Goal: Task Accomplishment & Management: Complete application form

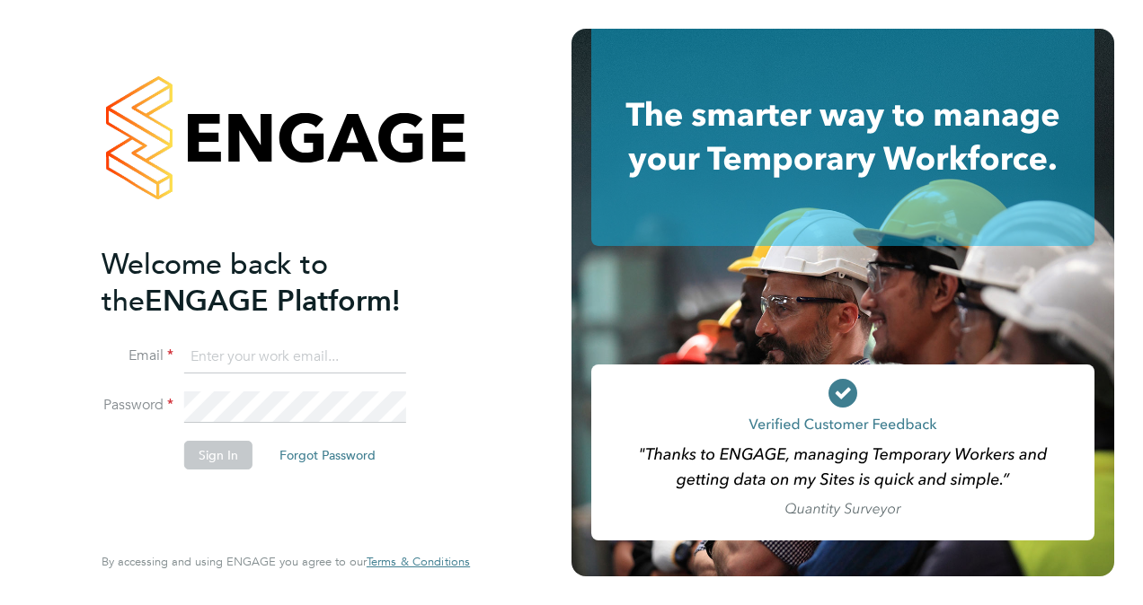
click at [246, 352] on input at bounding box center [295, 357] width 222 height 32
type input "[EMAIL_ADDRESS][PERSON_NAME][DOMAIN_NAME]"
click at [202, 458] on button "Sign In" at bounding box center [218, 455] width 68 height 29
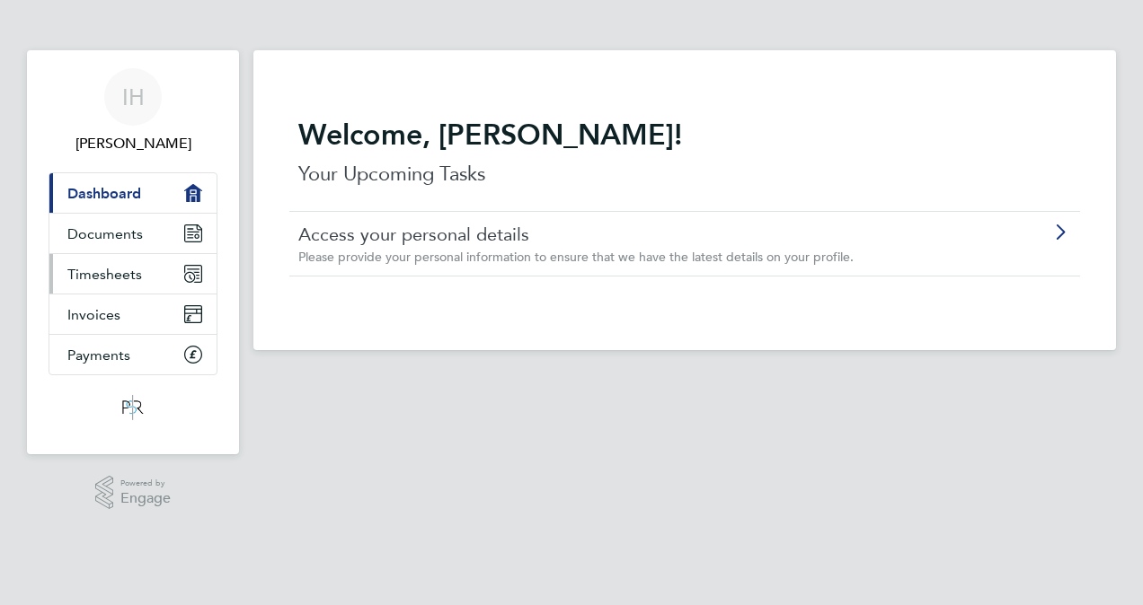
click at [123, 270] on span "Timesheets" at bounding box center [104, 274] width 75 height 17
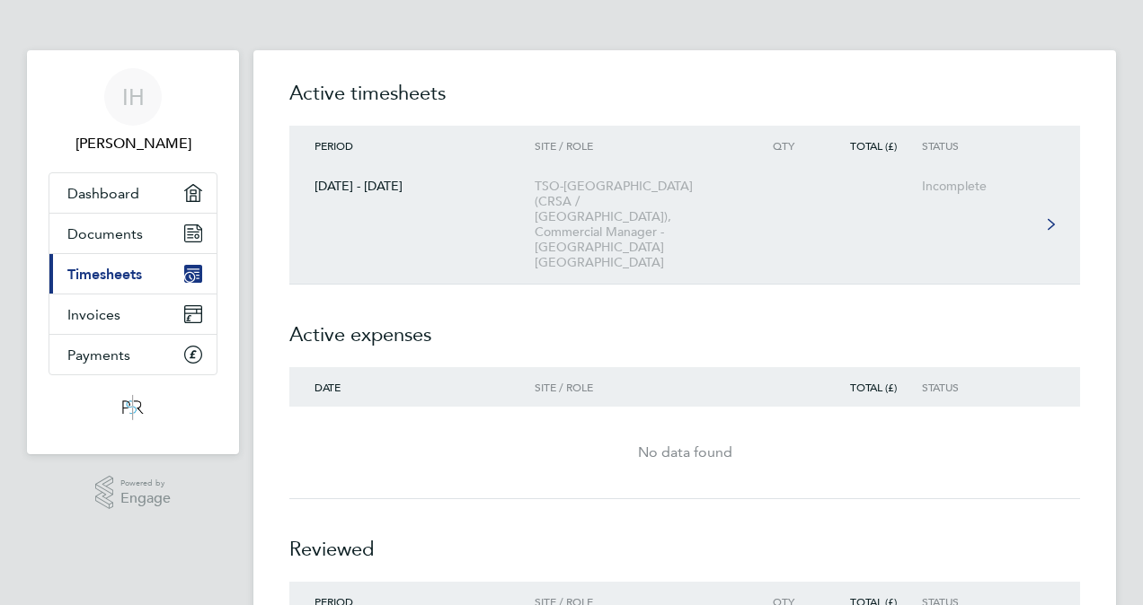
click at [1048, 219] on icon at bounding box center [1050, 224] width 7 height 11
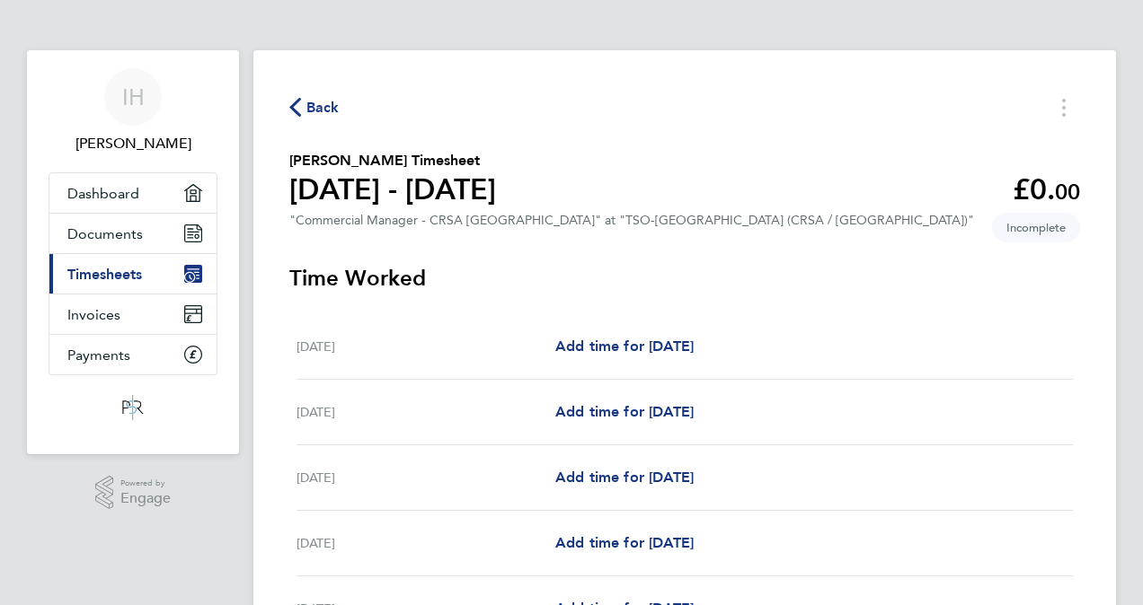
scroll to position [90, 0]
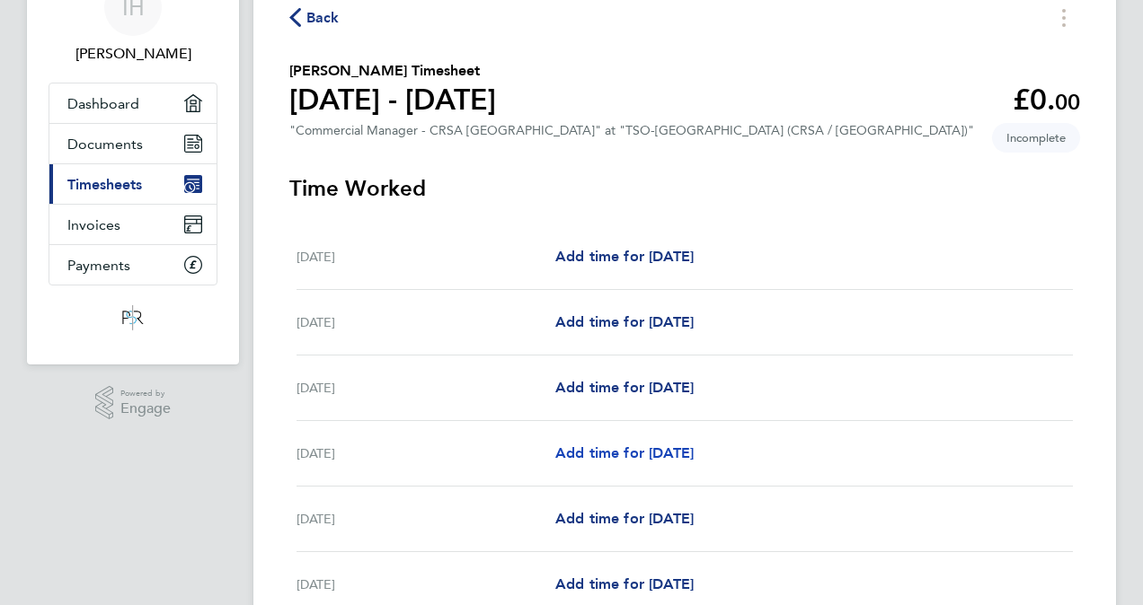
click at [597, 454] on span "Add time for [DATE]" at bounding box center [624, 453] width 138 height 17
select select "60"
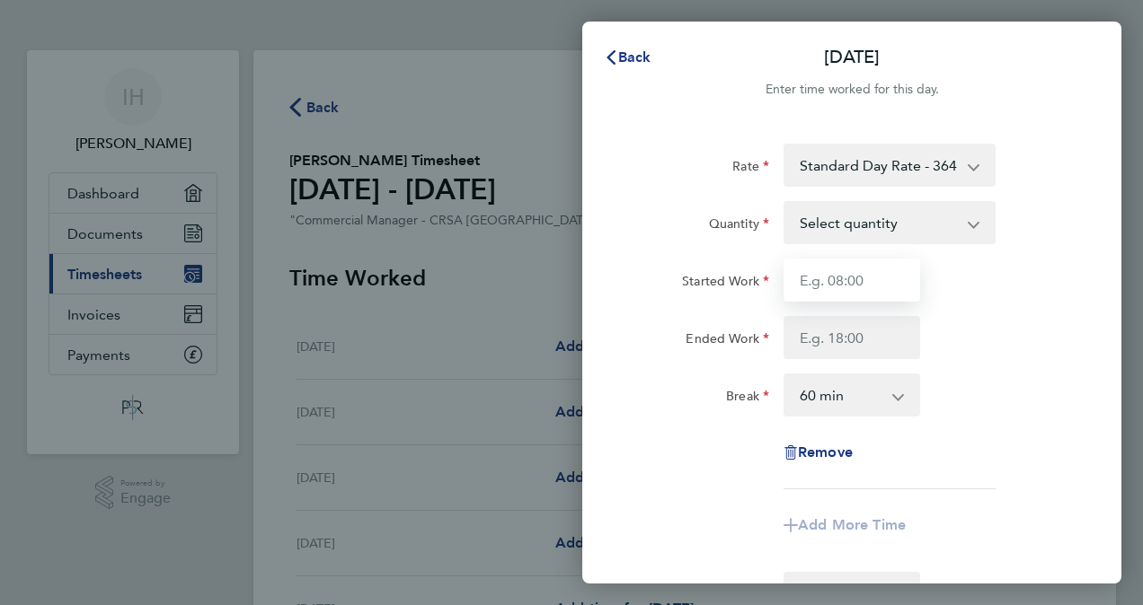
click at [868, 273] on input "Started Work" at bounding box center [851, 280] width 137 height 43
type input "08:00"
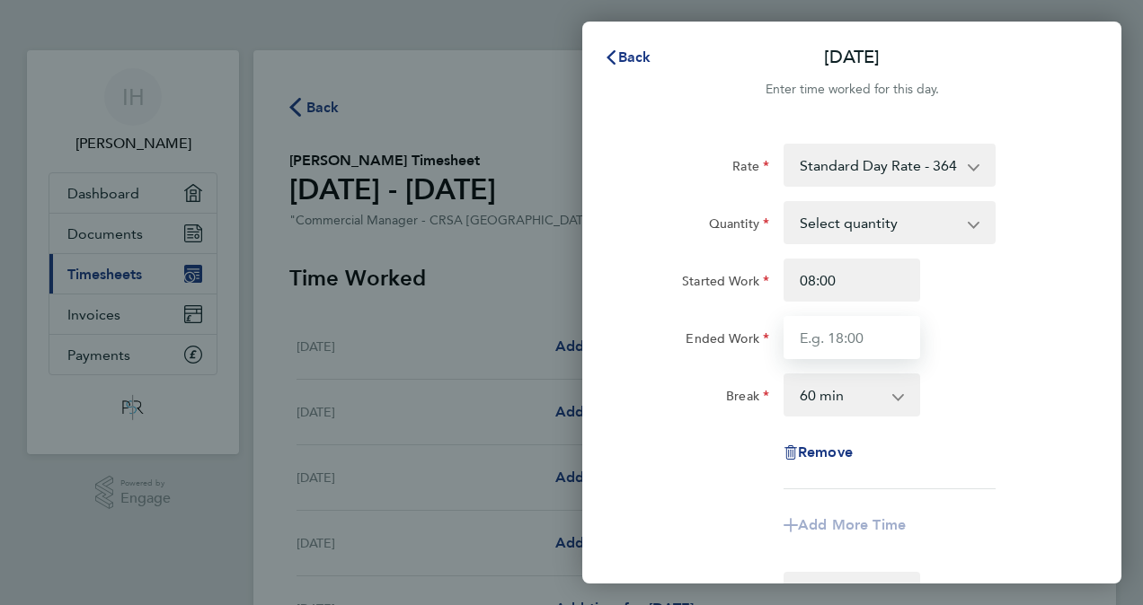
type input "18:30"
type input "07:55"
type input "18:35"
click at [822, 402] on select "0 min 15 min 30 min 45 min 60 min 75 min 90 min" at bounding box center [840, 396] width 111 height 40
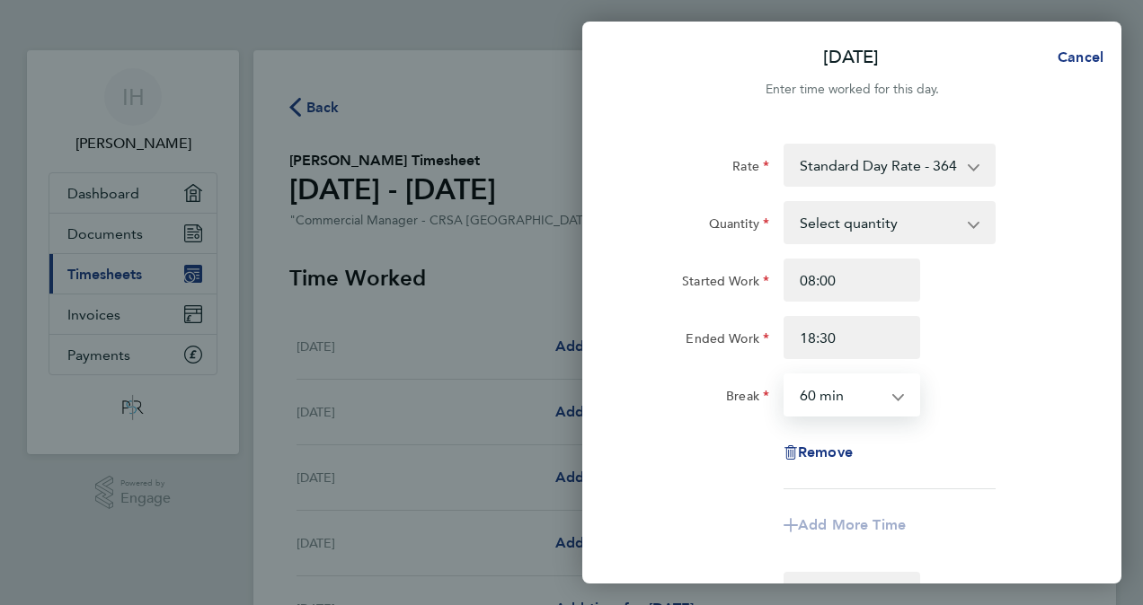
select select "30"
click at [785, 376] on select "0 min 15 min 30 min 45 min 60 min 75 min 90 min" at bounding box center [840, 396] width 111 height 40
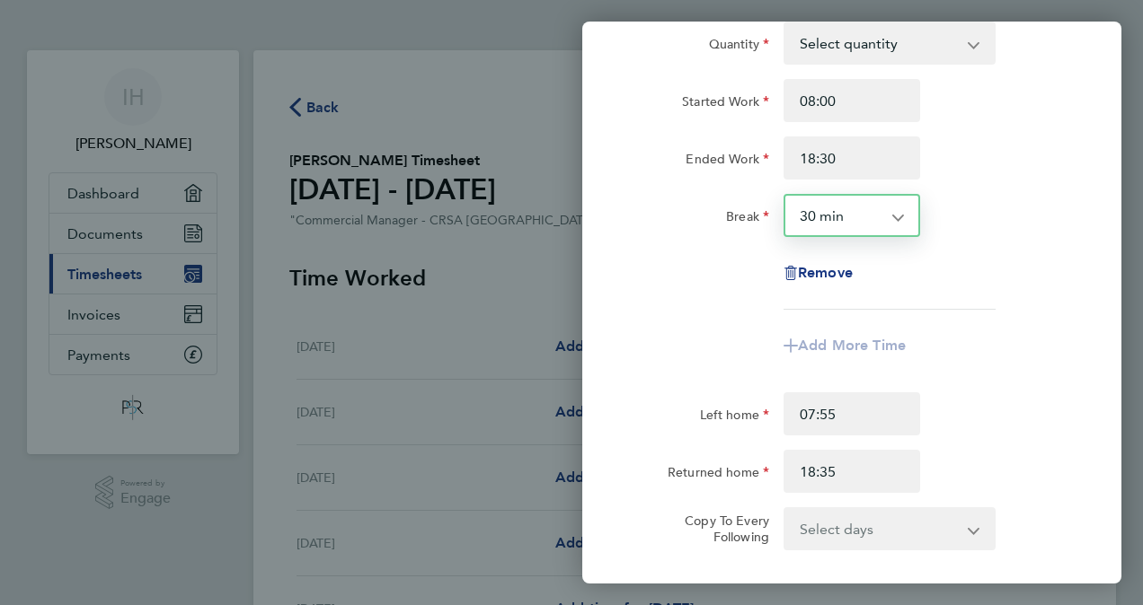
scroll to position [359, 0]
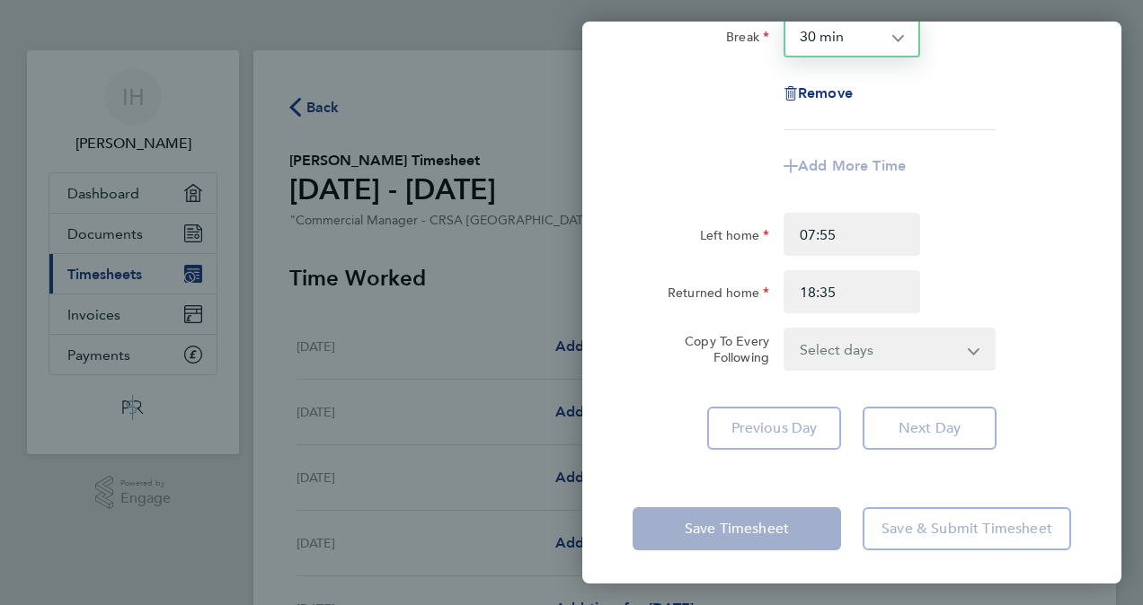
click at [974, 346] on app-icon-cross-button at bounding box center [985, 350] width 22 height 40
click at [973, 350] on select "Select days Day [DATE] [DATE] [DATE]" at bounding box center [879, 350] width 189 height 40
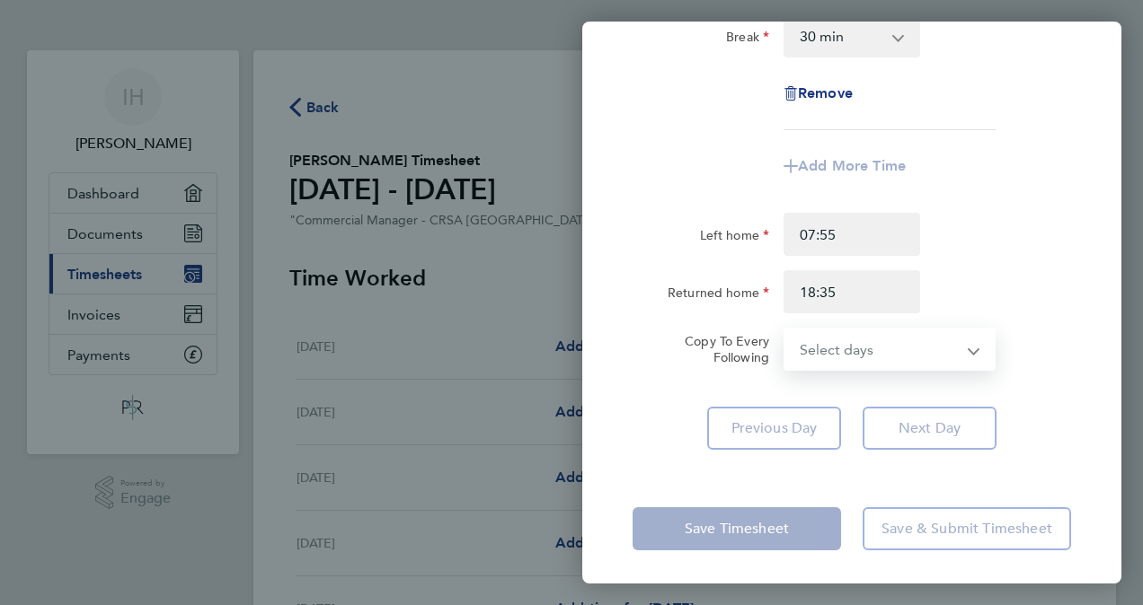
select select "WED"
click at [785, 330] on select "Select days Day [DATE] [DATE] [DATE]" at bounding box center [879, 350] width 189 height 40
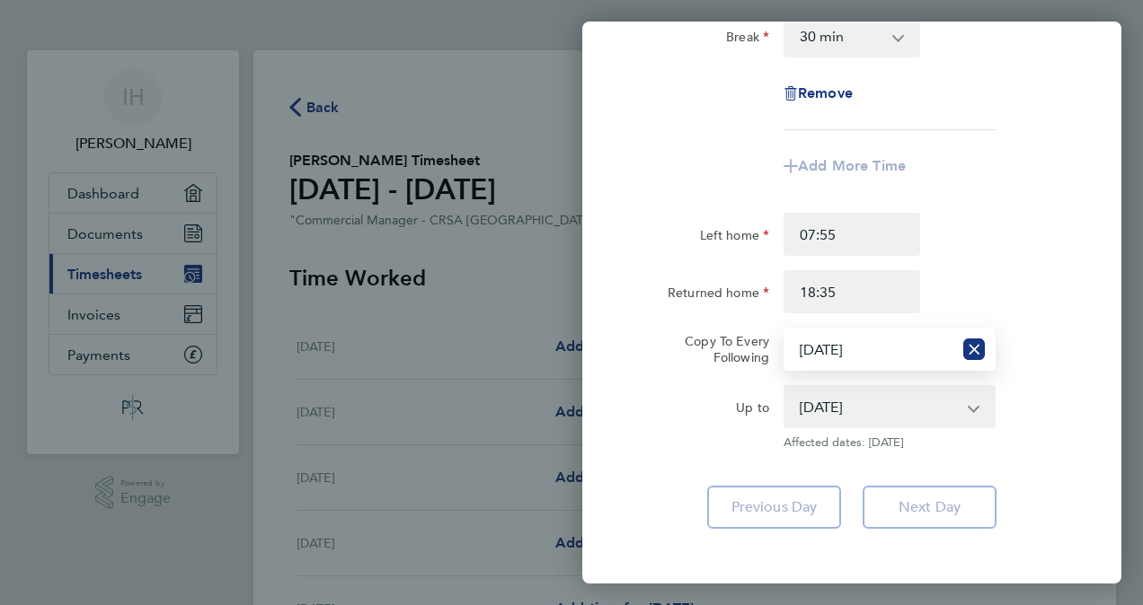
click at [943, 508] on app-form-button "Next Day" at bounding box center [924, 507] width 145 height 43
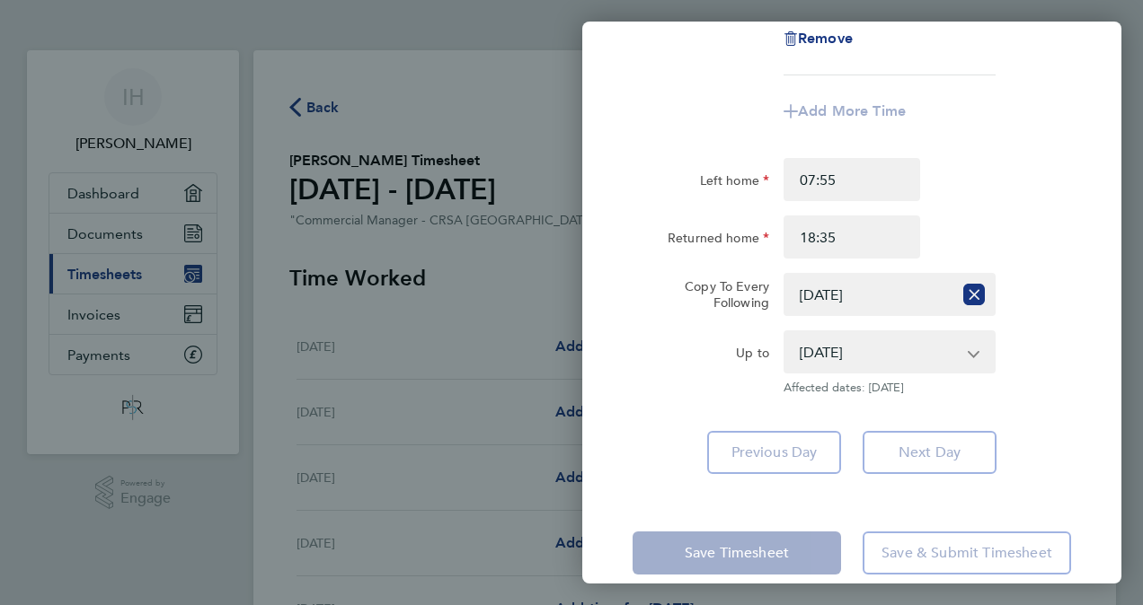
scroll to position [440, 0]
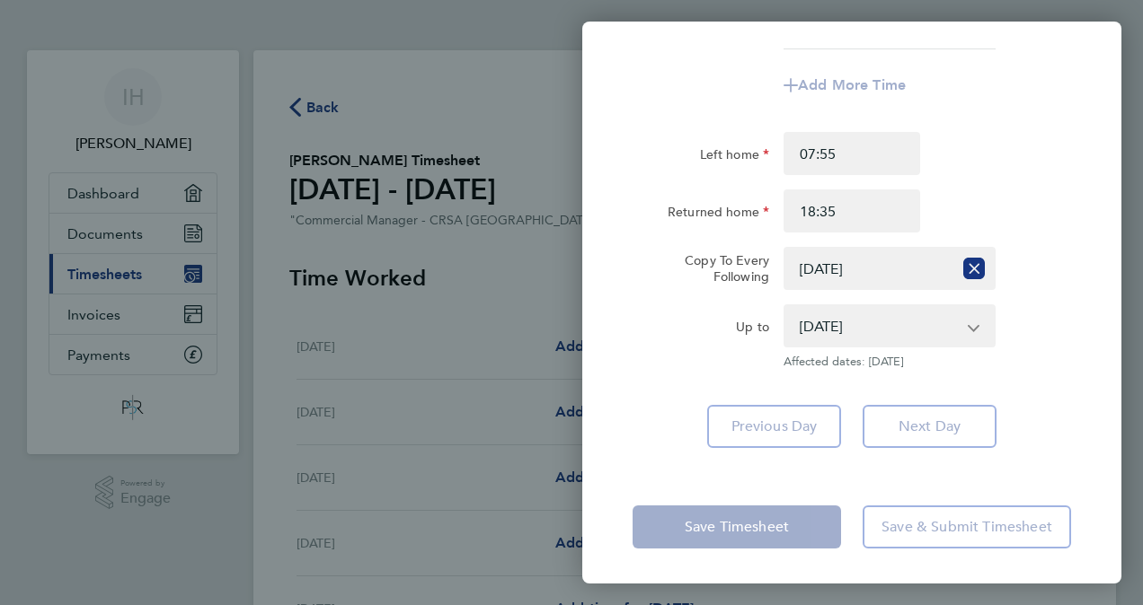
click at [834, 264] on select "Select days Day [DATE] [DATE] [DATE]" at bounding box center [868, 269] width 167 height 40
click at [785, 249] on select "Select days Day [DATE] [DATE] [DATE]" at bounding box center [868, 269] width 167 height 40
click at [931, 420] on app-form-button "Next Day" at bounding box center [924, 426] width 145 height 43
click at [971, 325] on select "[DATE] [DATE] [DATE]" at bounding box center [878, 326] width 187 height 40
click at [785, 306] on select "[DATE] [DATE] [DATE]" at bounding box center [878, 326] width 187 height 40
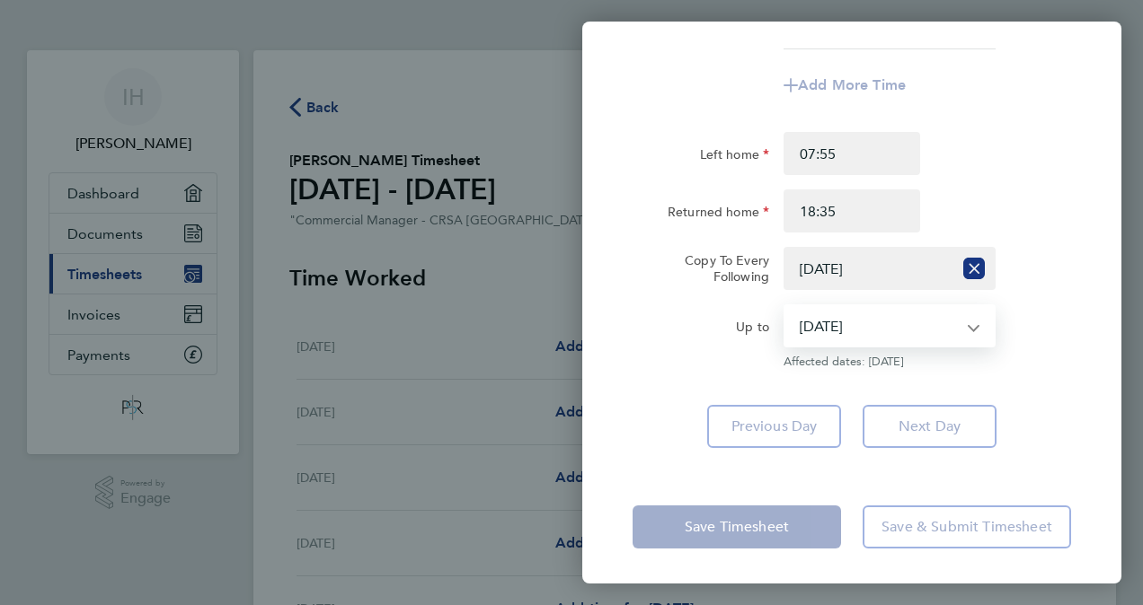
click at [967, 330] on select "[DATE] [DATE] [DATE]" at bounding box center [878, 326] width 187 height 40
select select "[DATE]"
click at [785, 306] on select "[DATE] [DATE] [DATE]" at bounding box center [878, 326] width 187 height 40
click at [902, 423] on app-form-button "Next Day" at bounding box center [924, 426] width 145 height 43
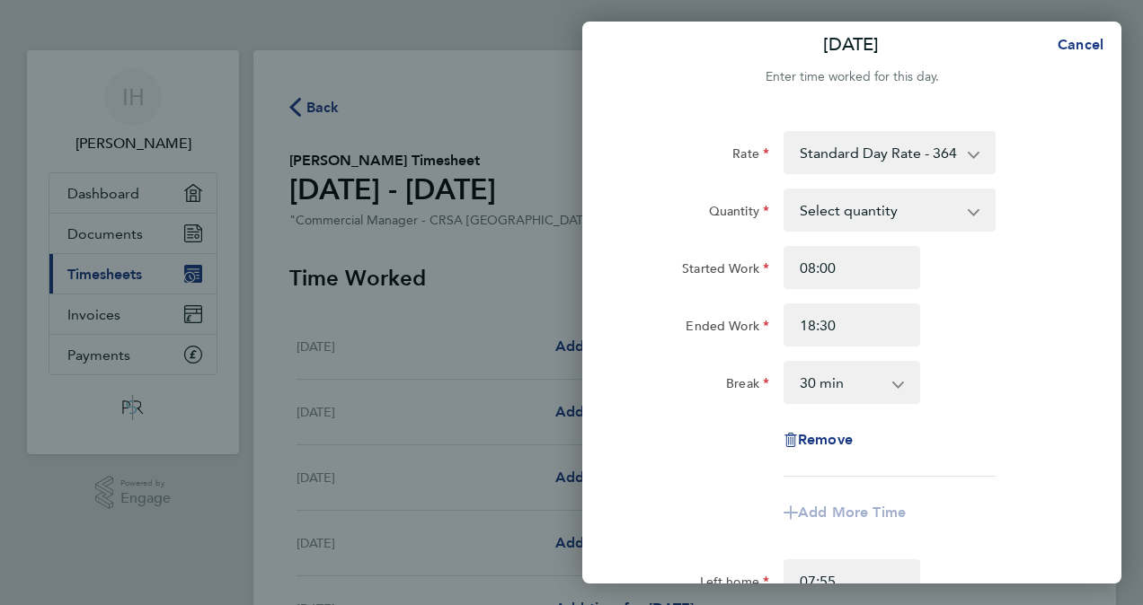
scroll to position [0, 0]
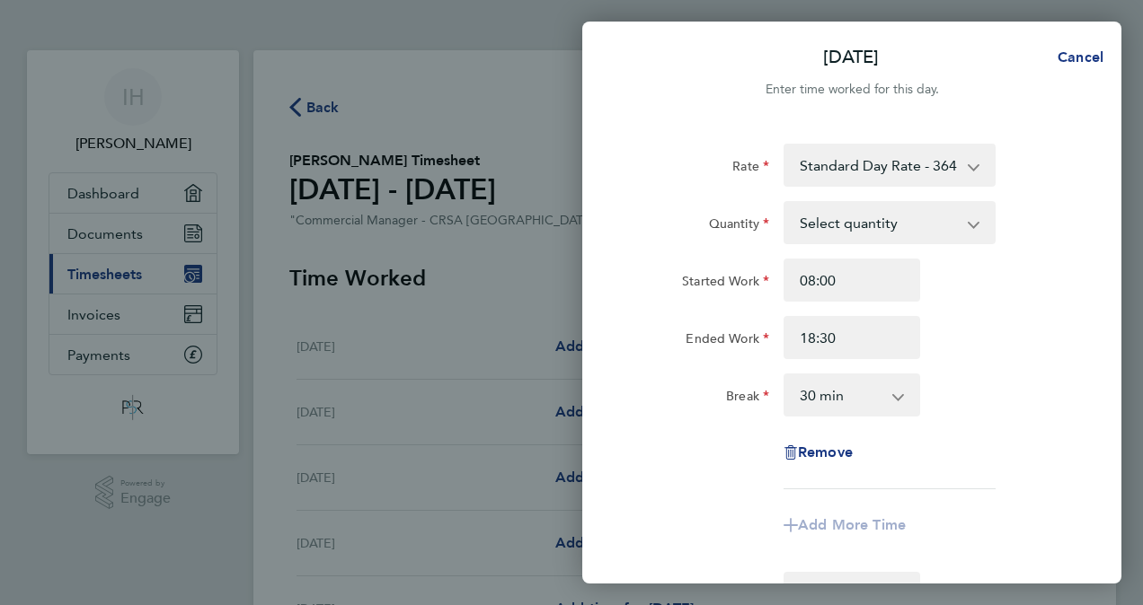
click at [970, 228] on select "Select quantity 0.5 1" at bounding box center [878, 223] width 187 height 40
select select "1"
click at [785, 203] on select "Select quantity 0.5 1" at bounding box center [878, 223] width 187 height 40
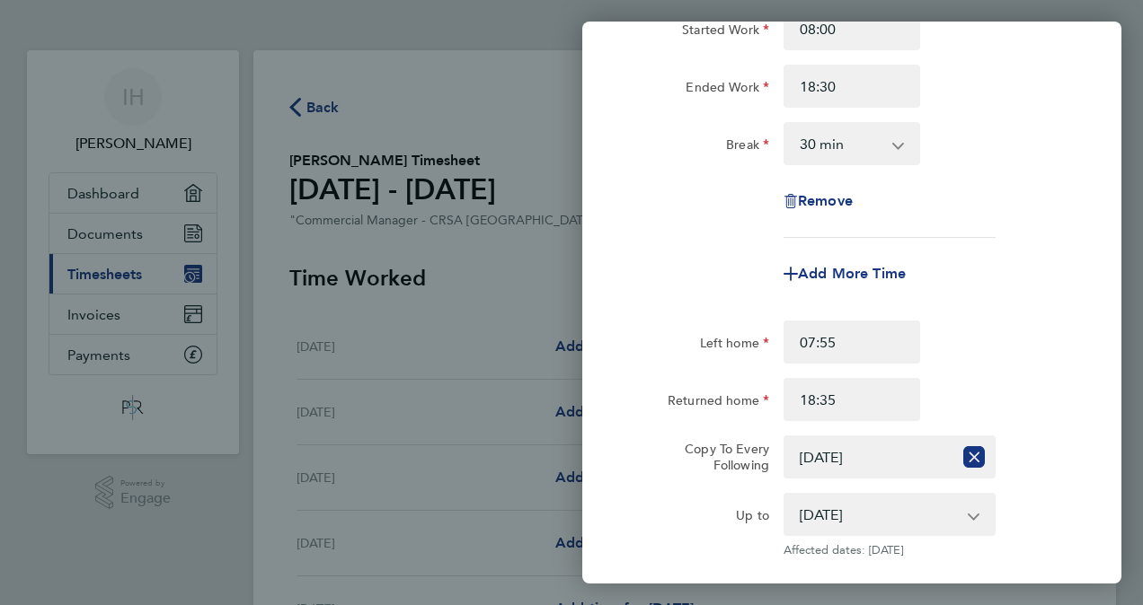
scroll to position [359, 0]
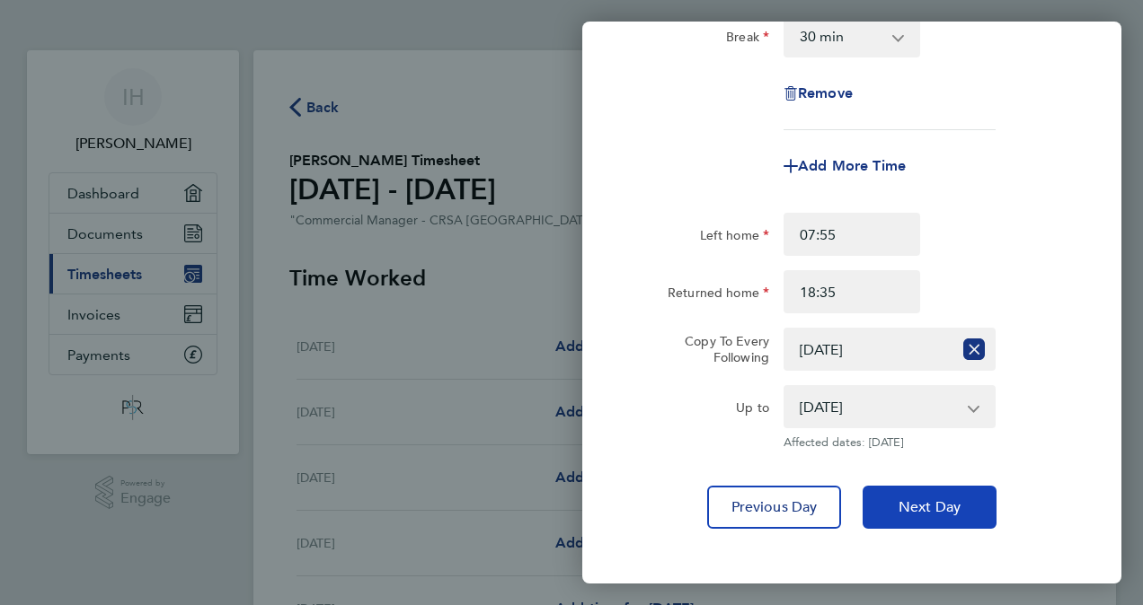
click at [929, 505] on span "Next Day" at bounding box center [929, 508] width 62 height 18
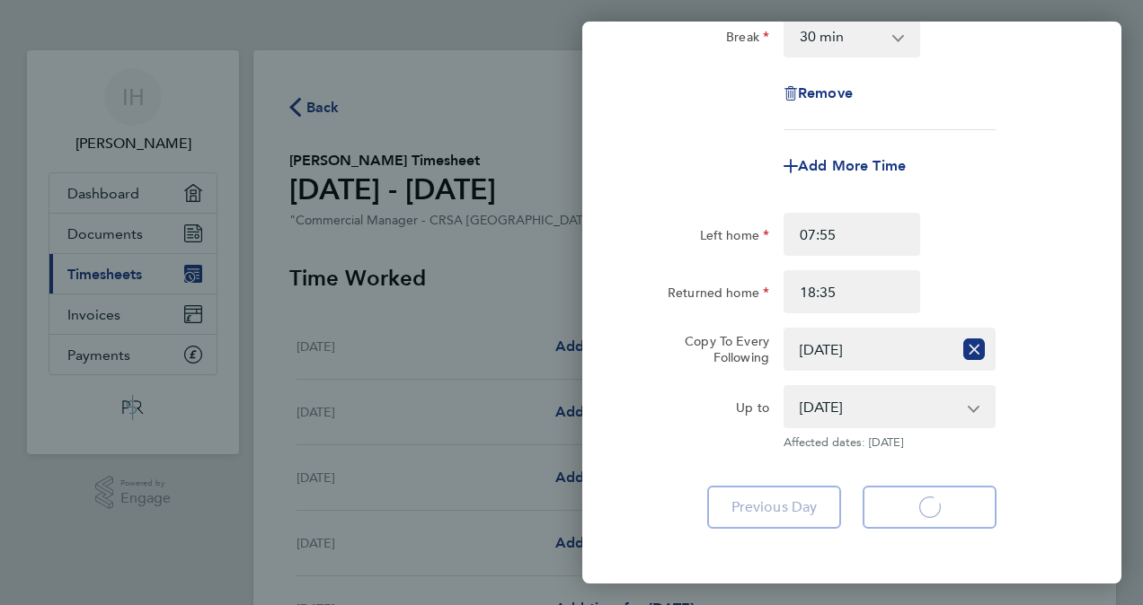
select select "1"
select select "30"
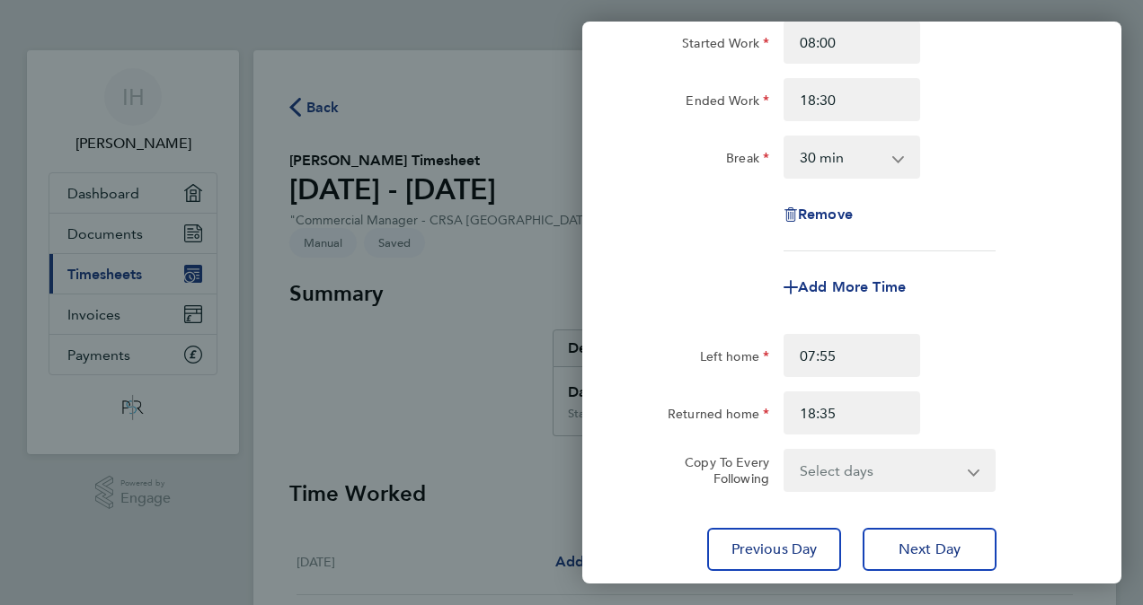
scroll to position [270, 0]
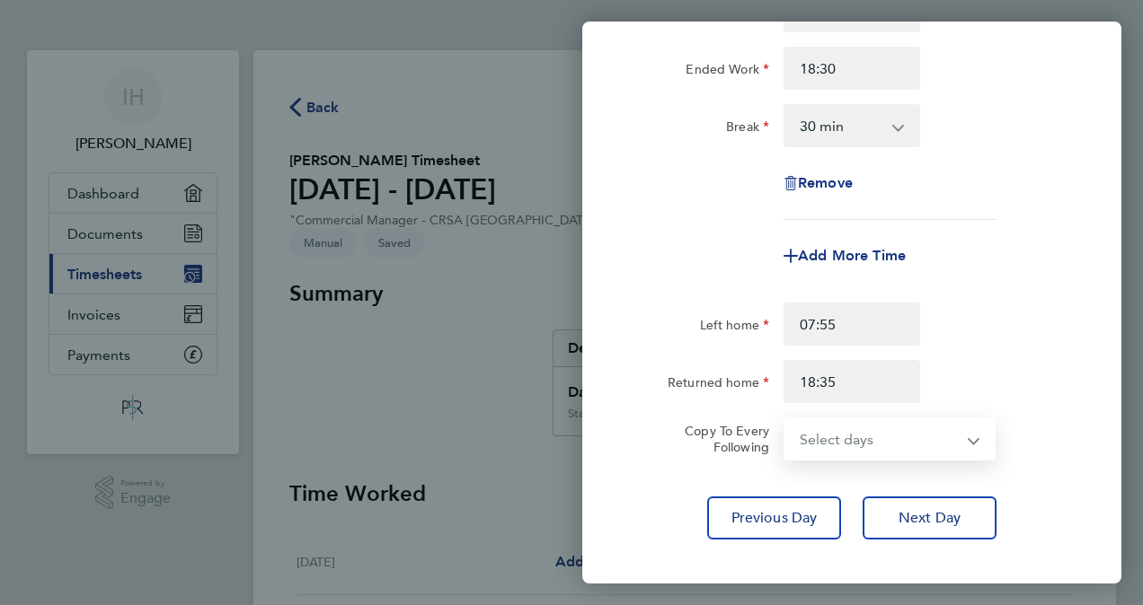
click at [970, 435] on select "Select days Day [DATE] [DATE]" at bounding box center [879, 440] width 189 height 40
select select "THU"
click at [785, 420] on select "Select days Day [DATE] [DATE]" at bounding box center [879, 440] width 189 height 40
select select "[DATE]"
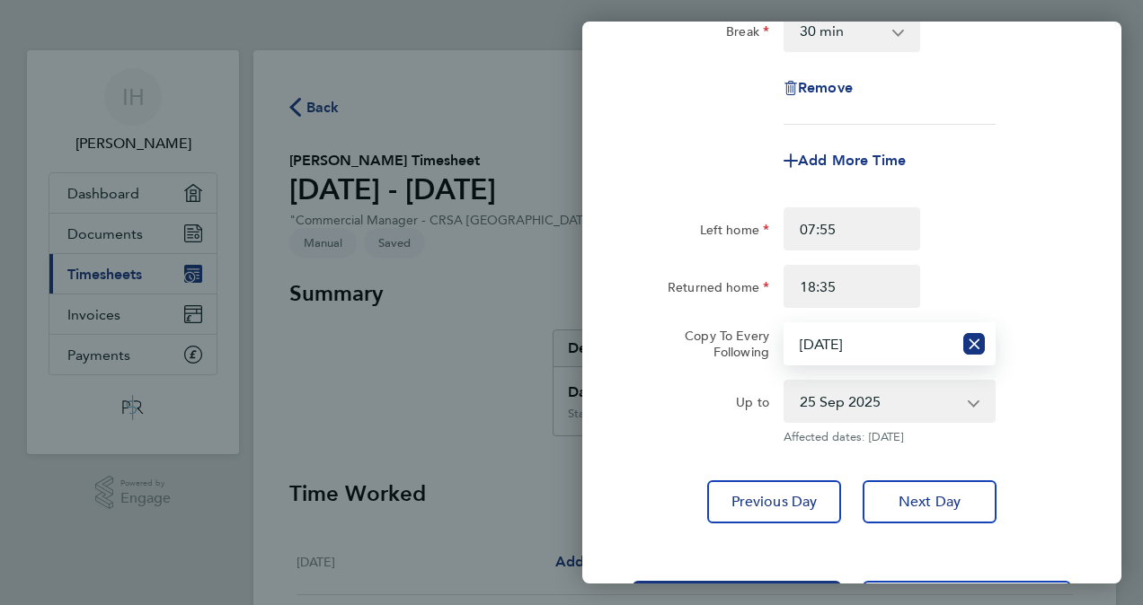
scroll to position [440, 0]
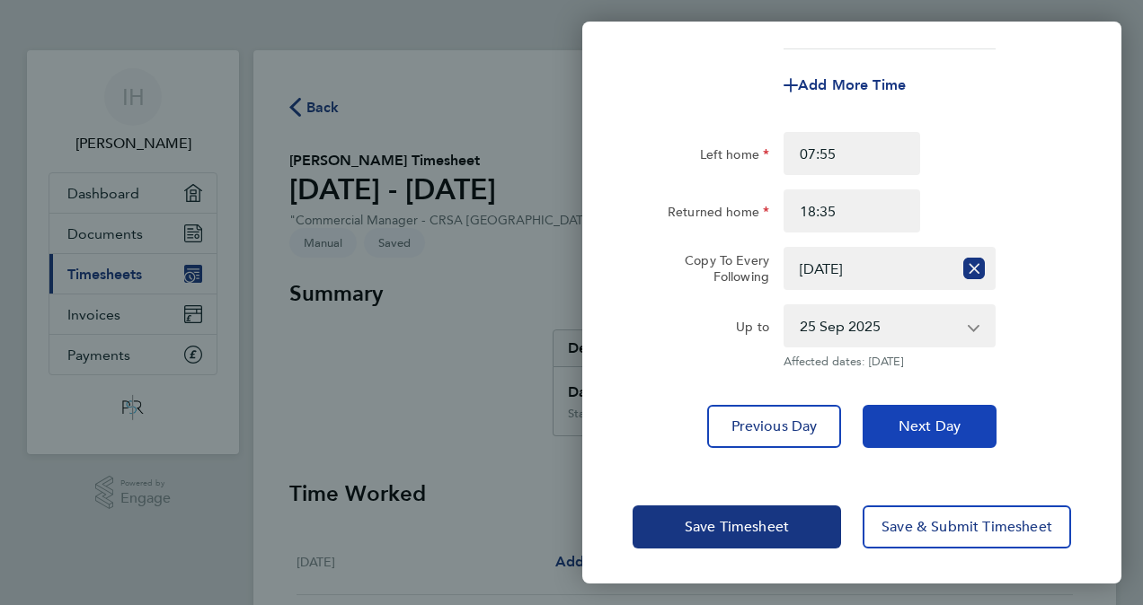
click at [933, 420] on span "Next Day" at bounding box center [929, 427] width 62 height 18
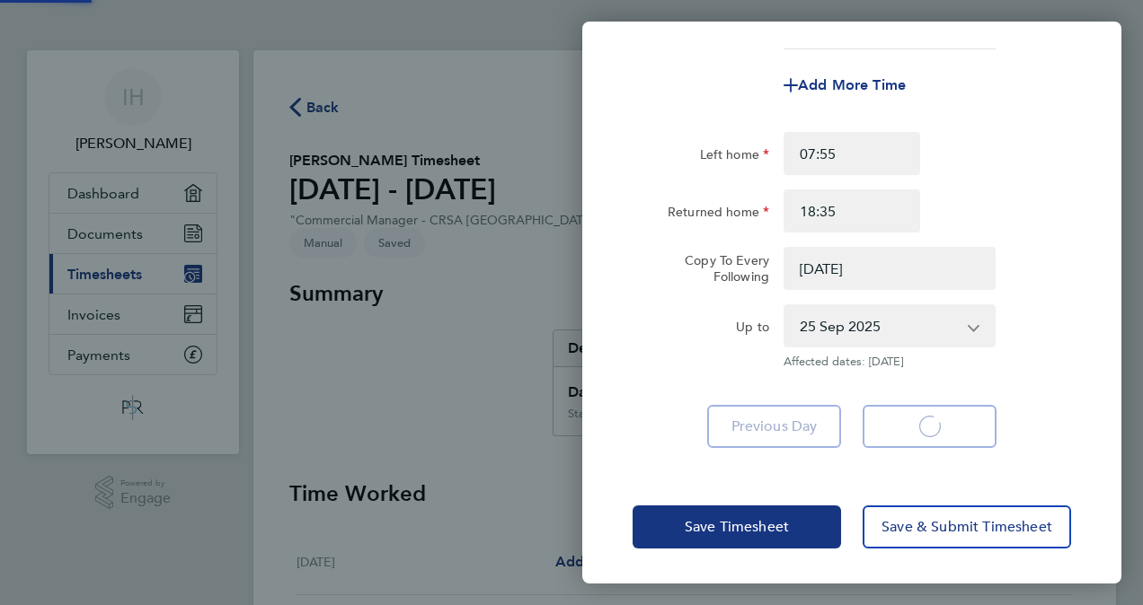
select select "0: null"
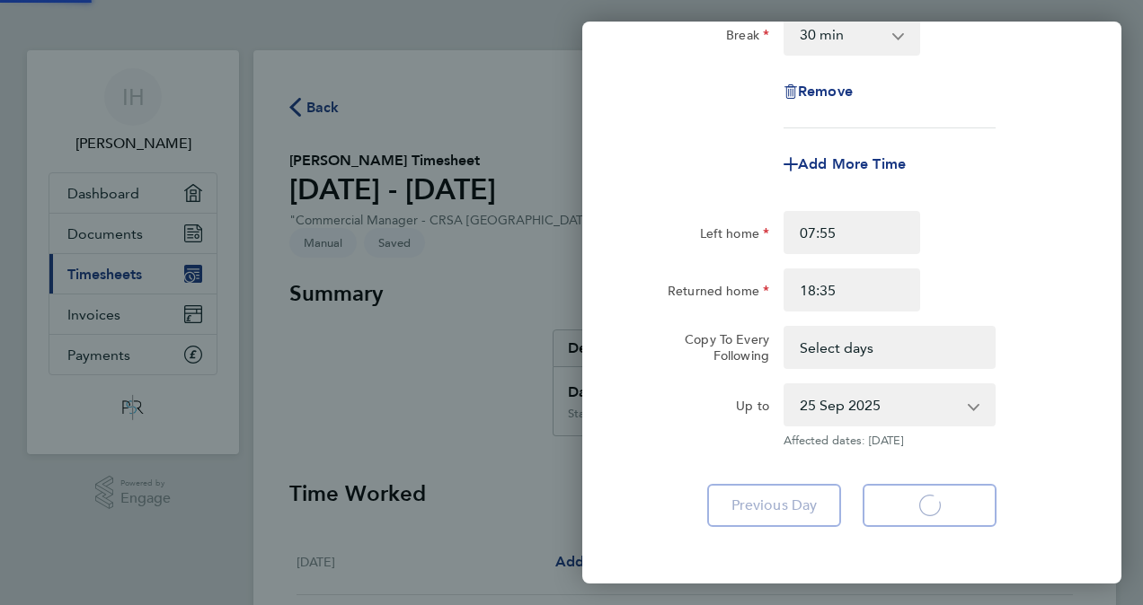
select select "1"
select select "30"
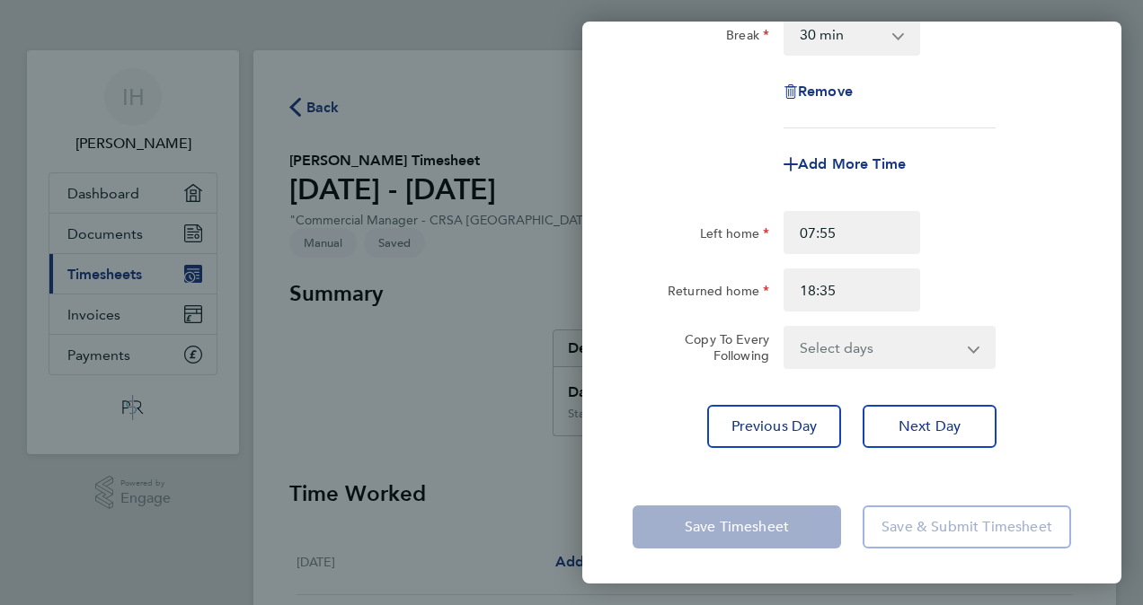
click at [972, 342] on select "Select days [DATE]" at bounding box center [879, 348] width 189 height 40
select select "FRI"
click at [785, 328] on select "Select days [DATE]" at bounding box center [879, 348] width 189 height 40
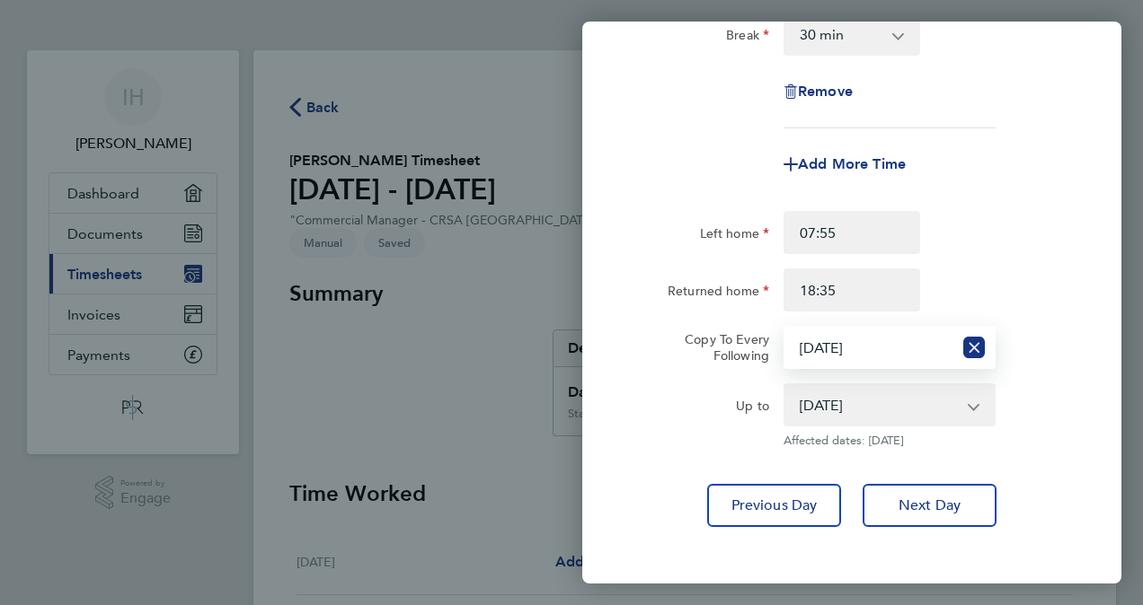
scroll to position [440, 0]
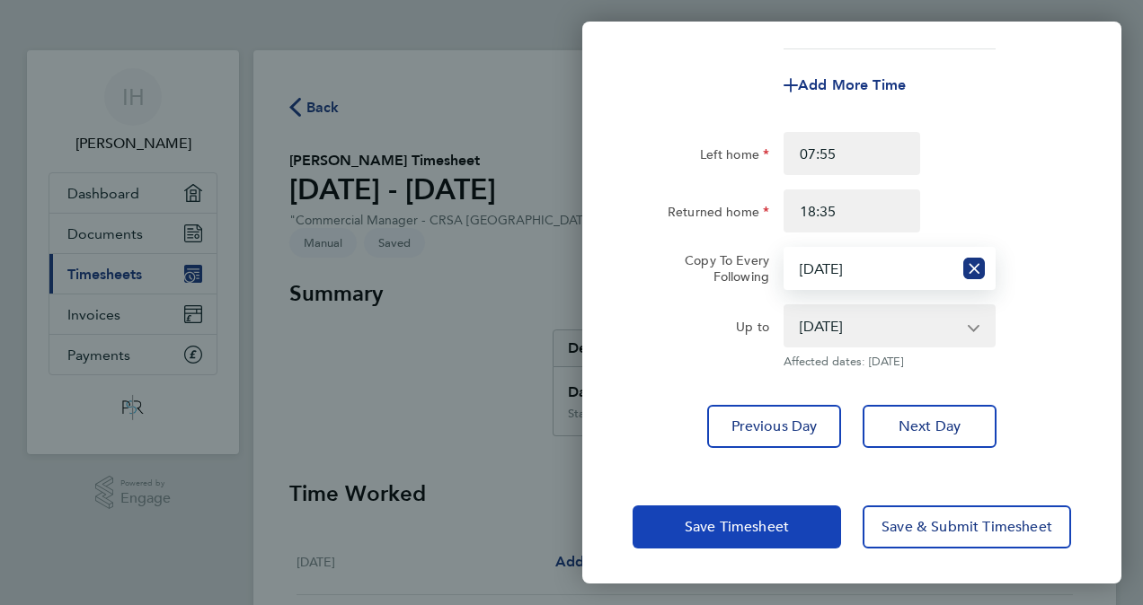
click at [782, 524] on span "Save Timesheet" at bounding box center [737, 527] width 104 height 18
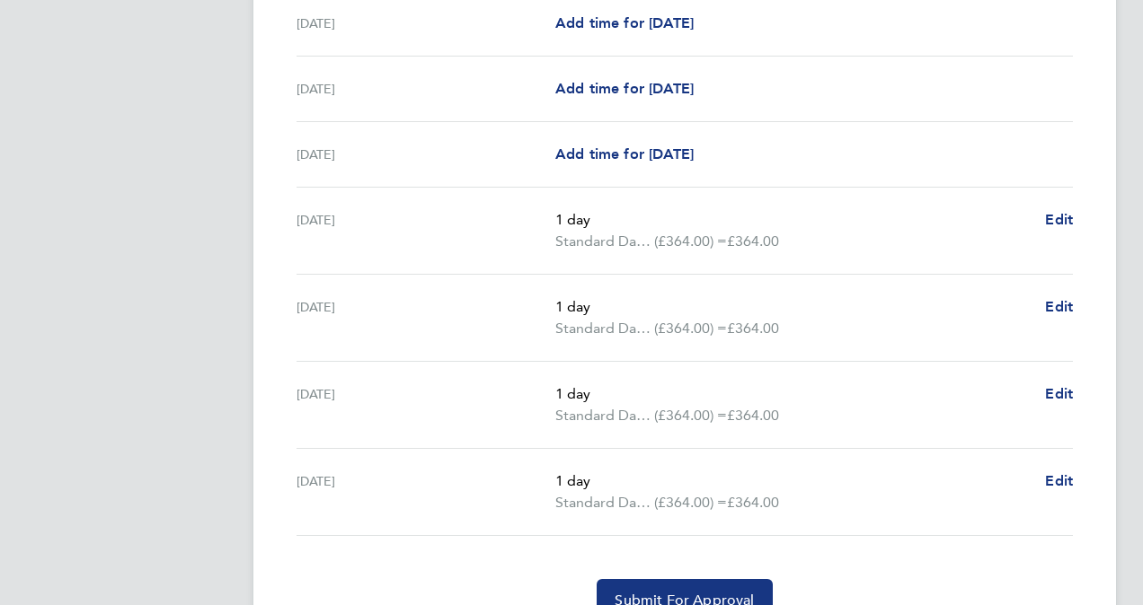
scroll to position [610, 0]
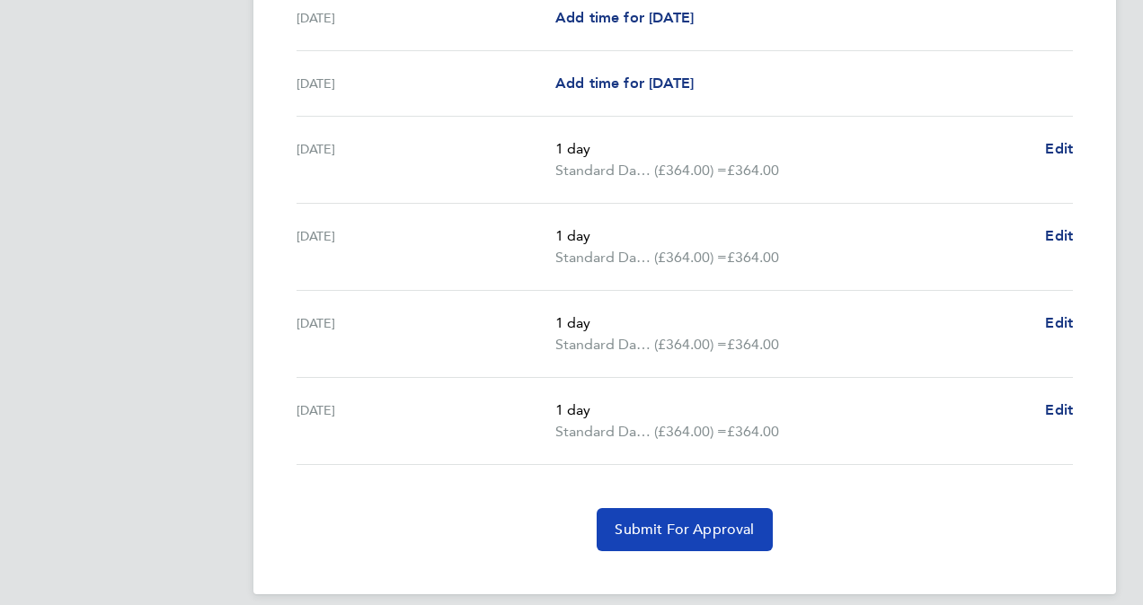
click at [703, 521] on span "Submit For Approval" at bounding box center [683, 530] width 139 height 18
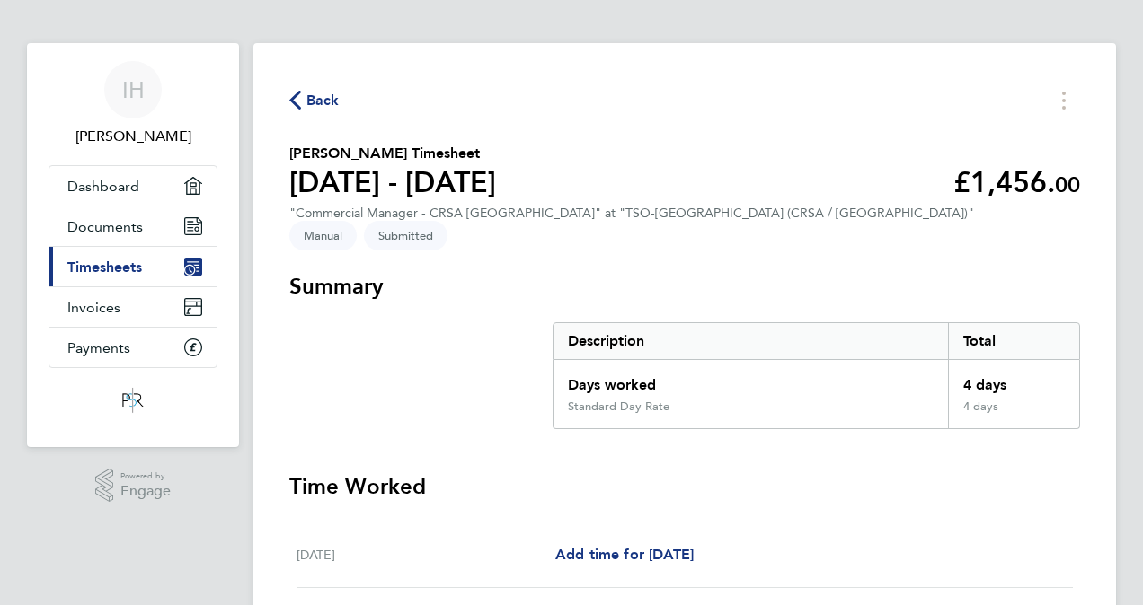
scroll to position [0, 0]
